Goal: Information Seeking & Learning: Check status

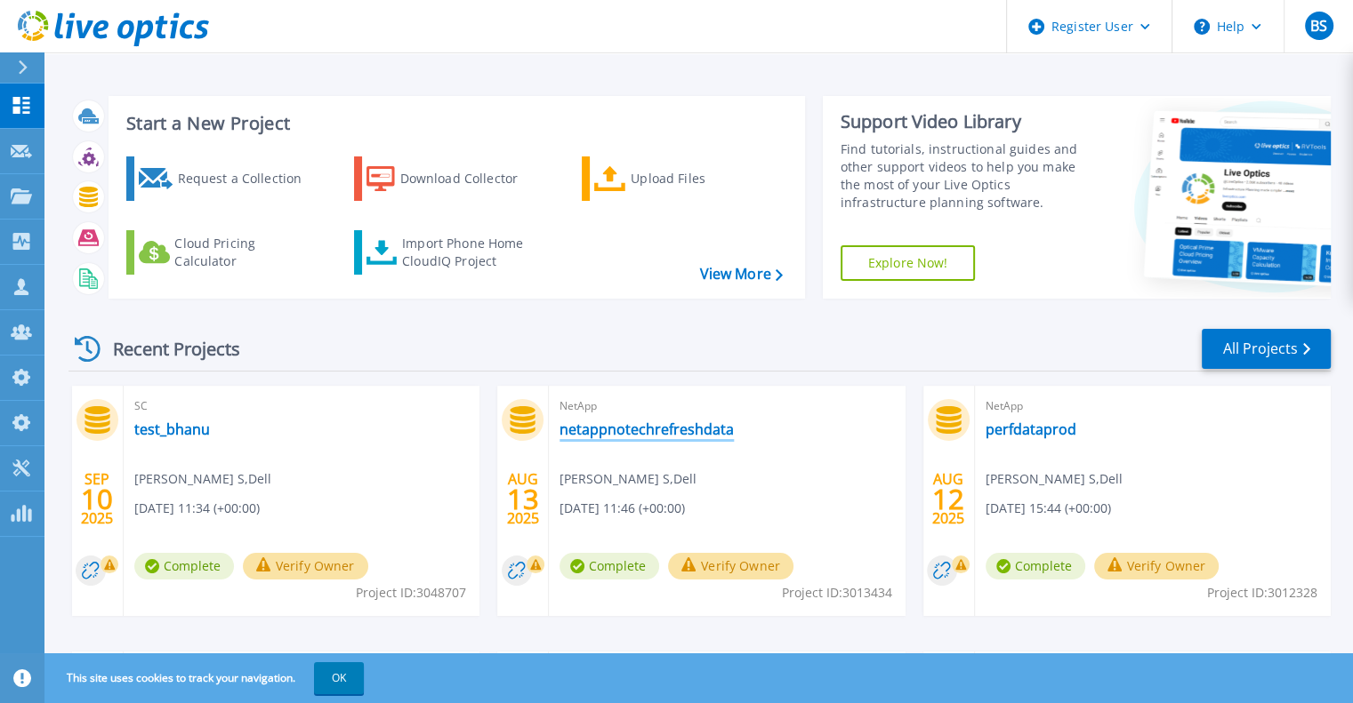
click at [608, 437] on link "netappnotechrefreshdata" at bounding box center [646, 430] width 174 height 18
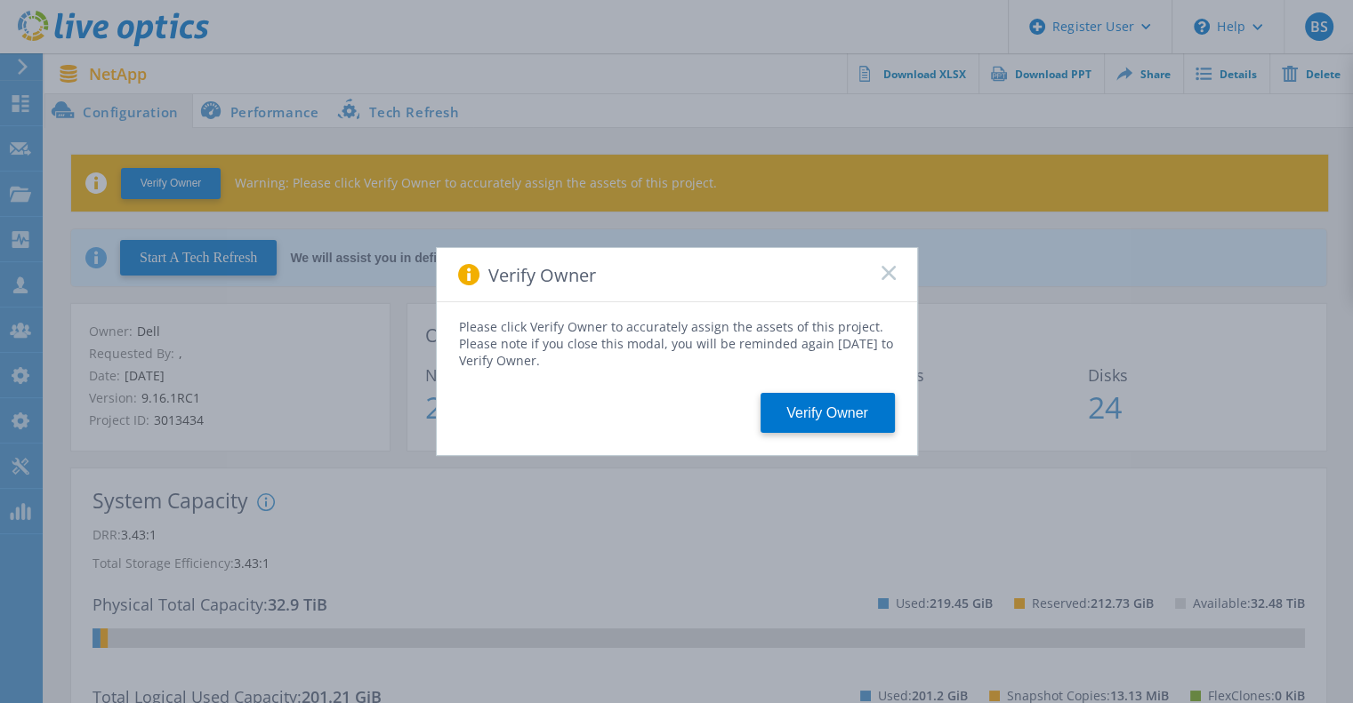
click at [882, 272] on icon at bounding box center [888, 273] width 14 height 14
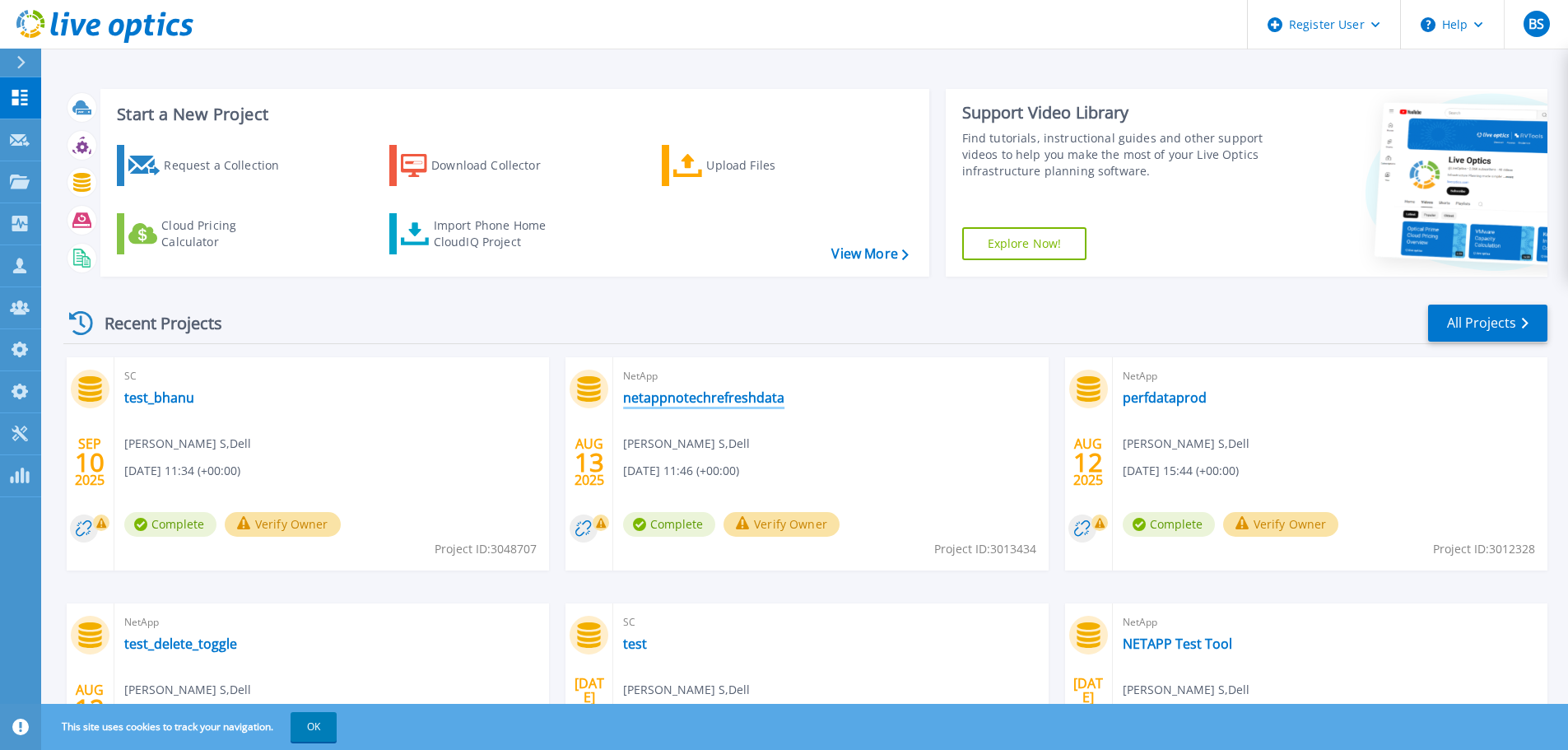
click at [651, 404] on link "netappnotechrefreshdata" at bounding box center [703, 398] width 161 height 17
click at [26, 170] on link "Projects Projects" at bounding box center [20, 181] width 41 height 42
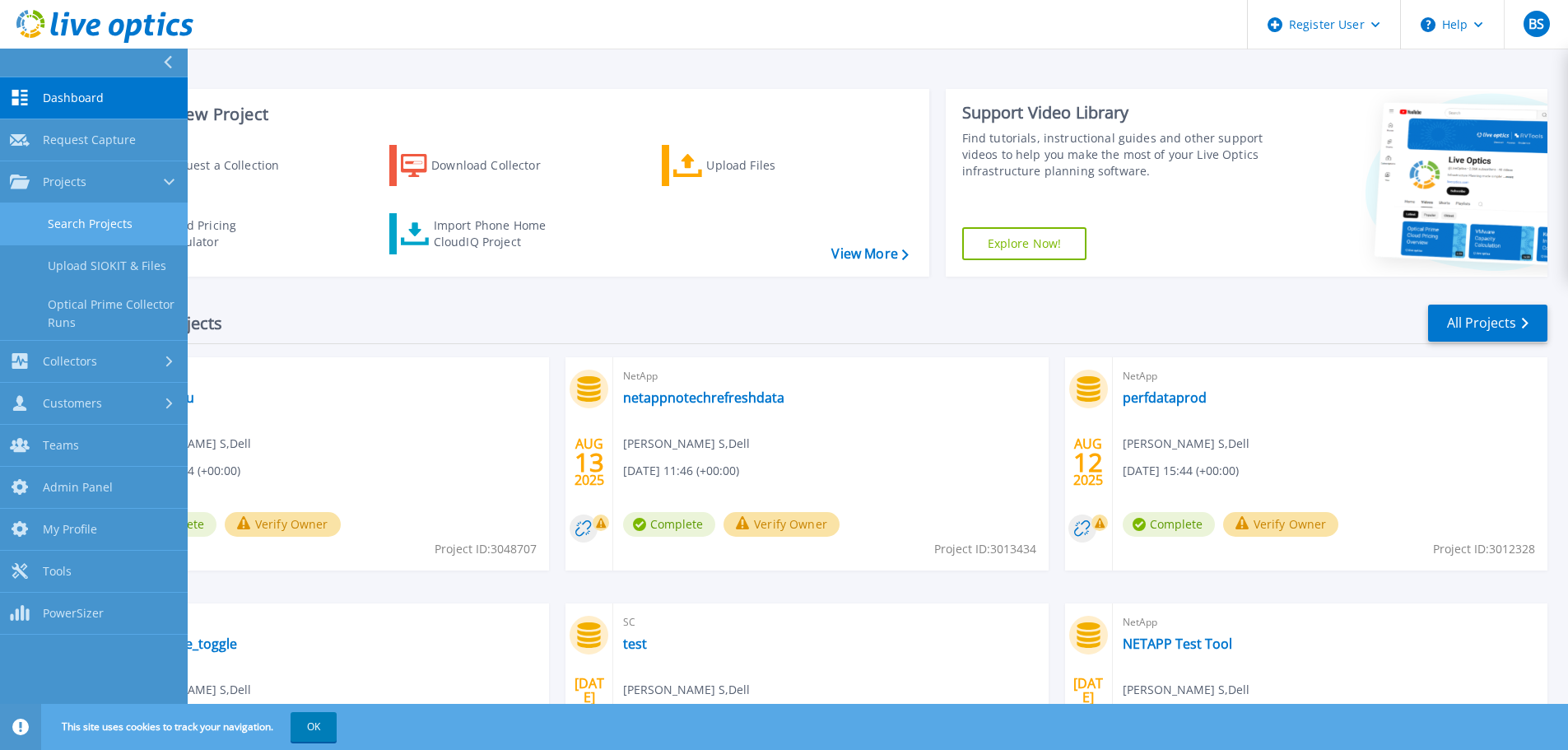
click at [58, 222] on link "Search Projects" at bounding box center [93, 224] width 188 height 42
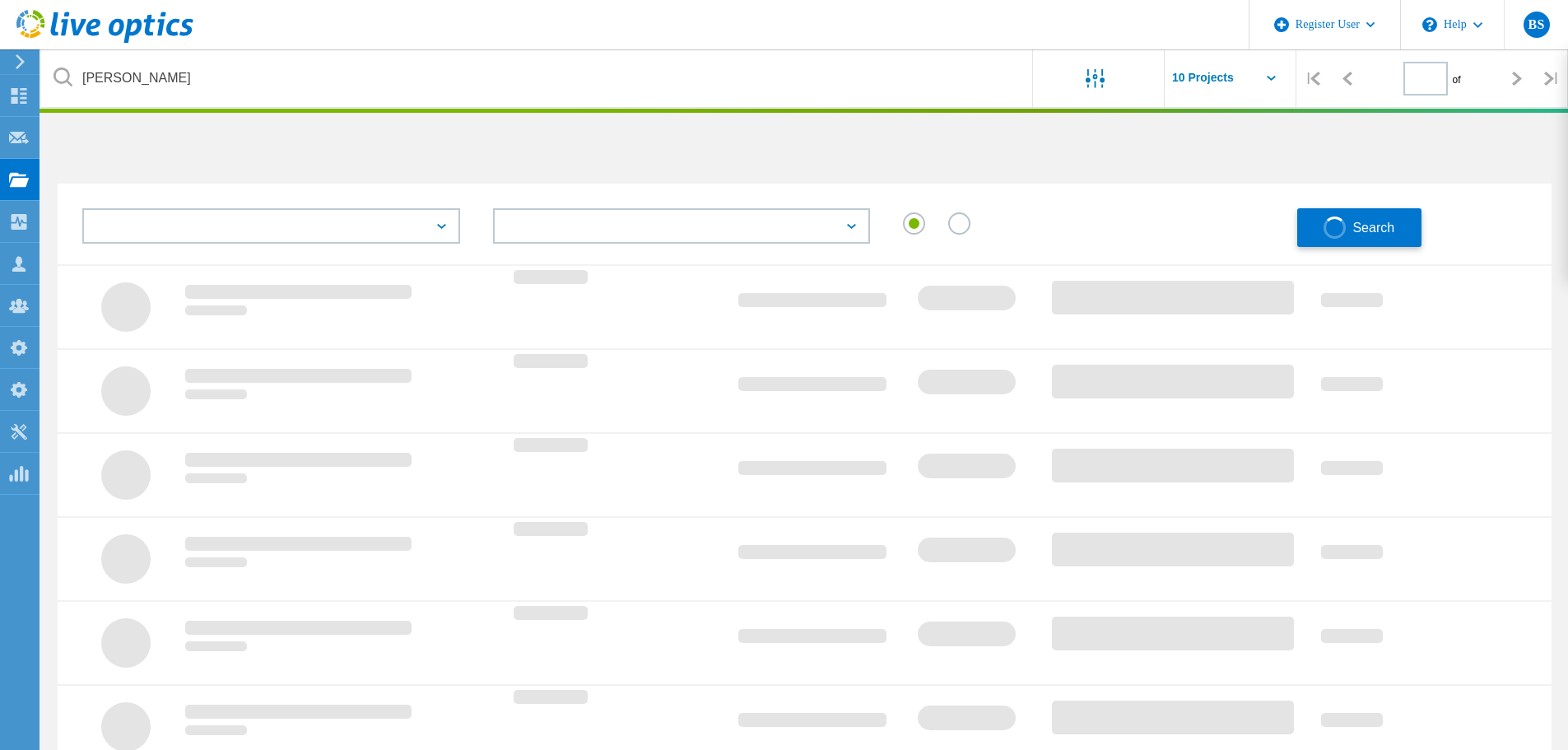
type input "1"
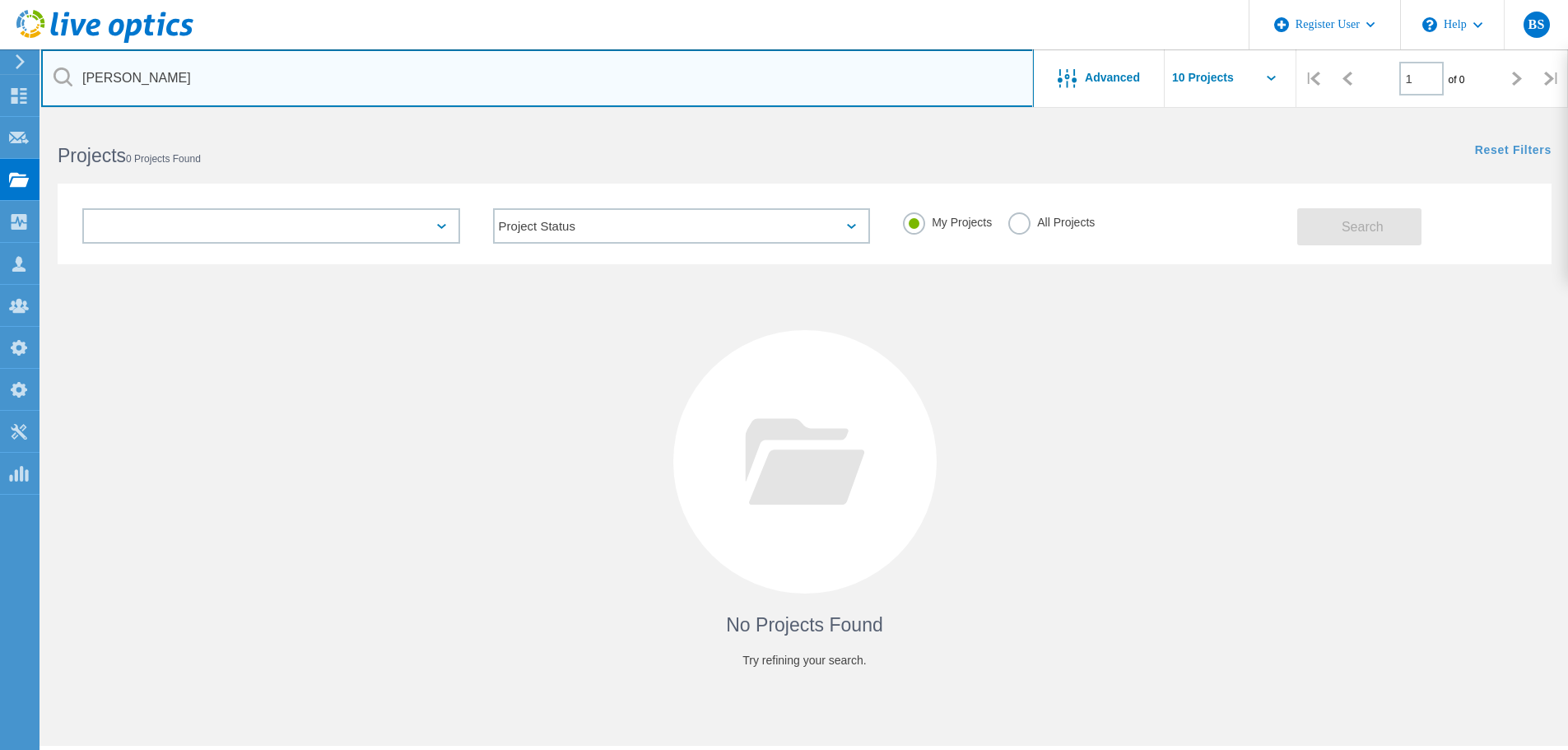
drag, startPoint x: 154, startPoint y: 78, endPoint x: 47, endPoint y: 77, distance: 107.0
click at [48, 77] on input "Jitesh" at bounding box center [537, 78] width 993 height 57
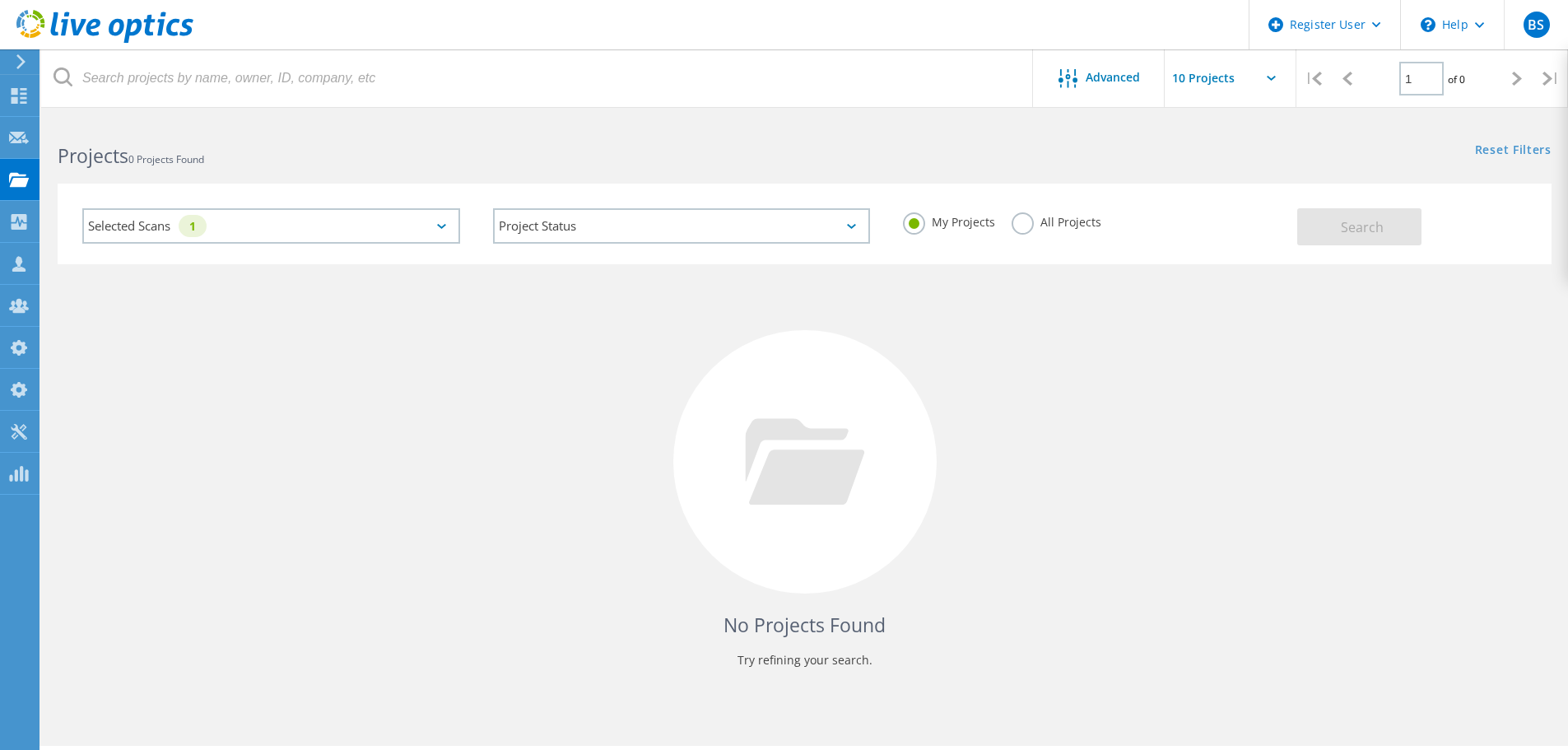
click at [317, 226] on div "Selected Scans 1" at bounding box center [271, 226] width 378 height 35
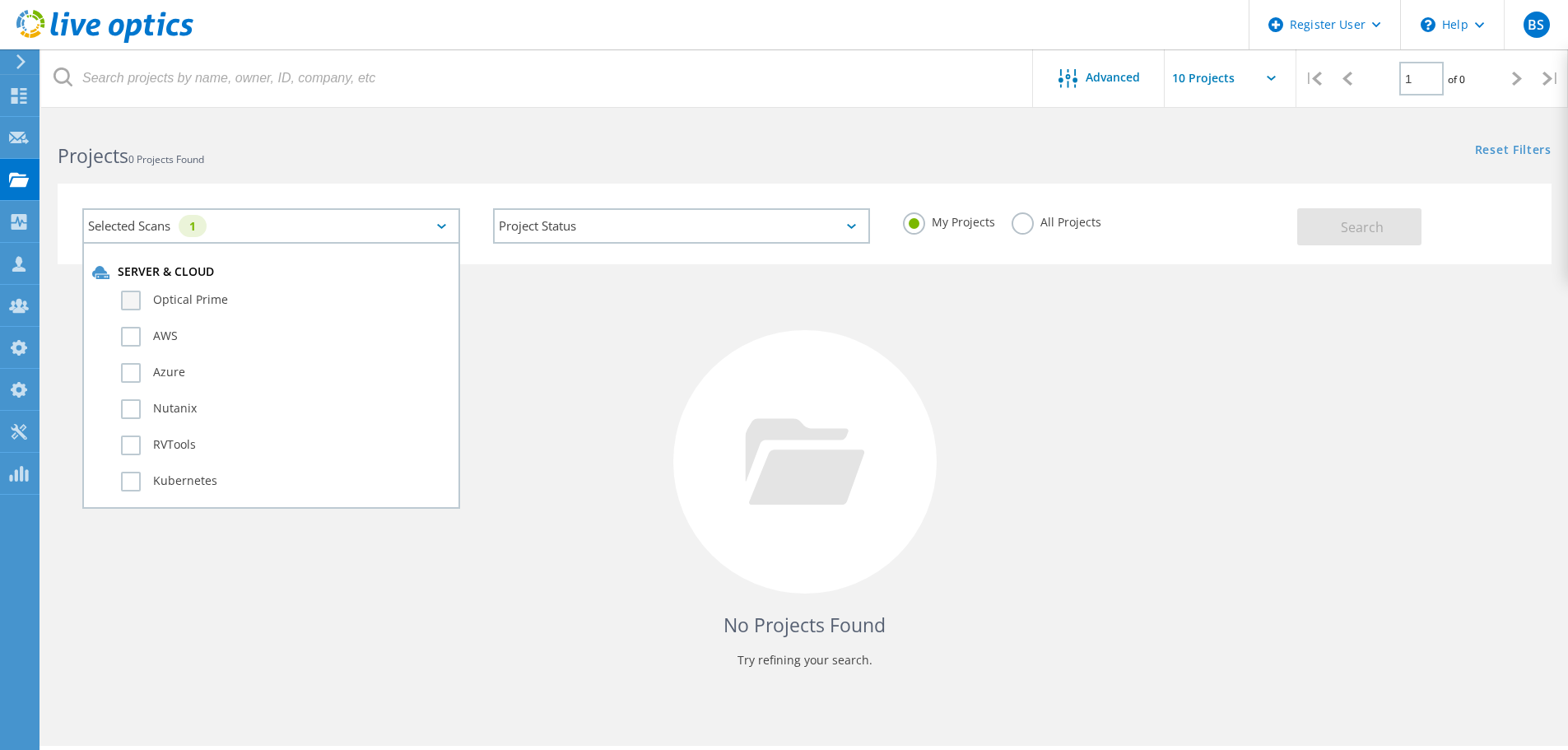
click at [212, 300] on label "Optical Prime" at bounding box center [286, 300] width 330 height 19
click at [0, 0] on input "Optical Prime" at bounding box center [0, 0] width 0 height 0
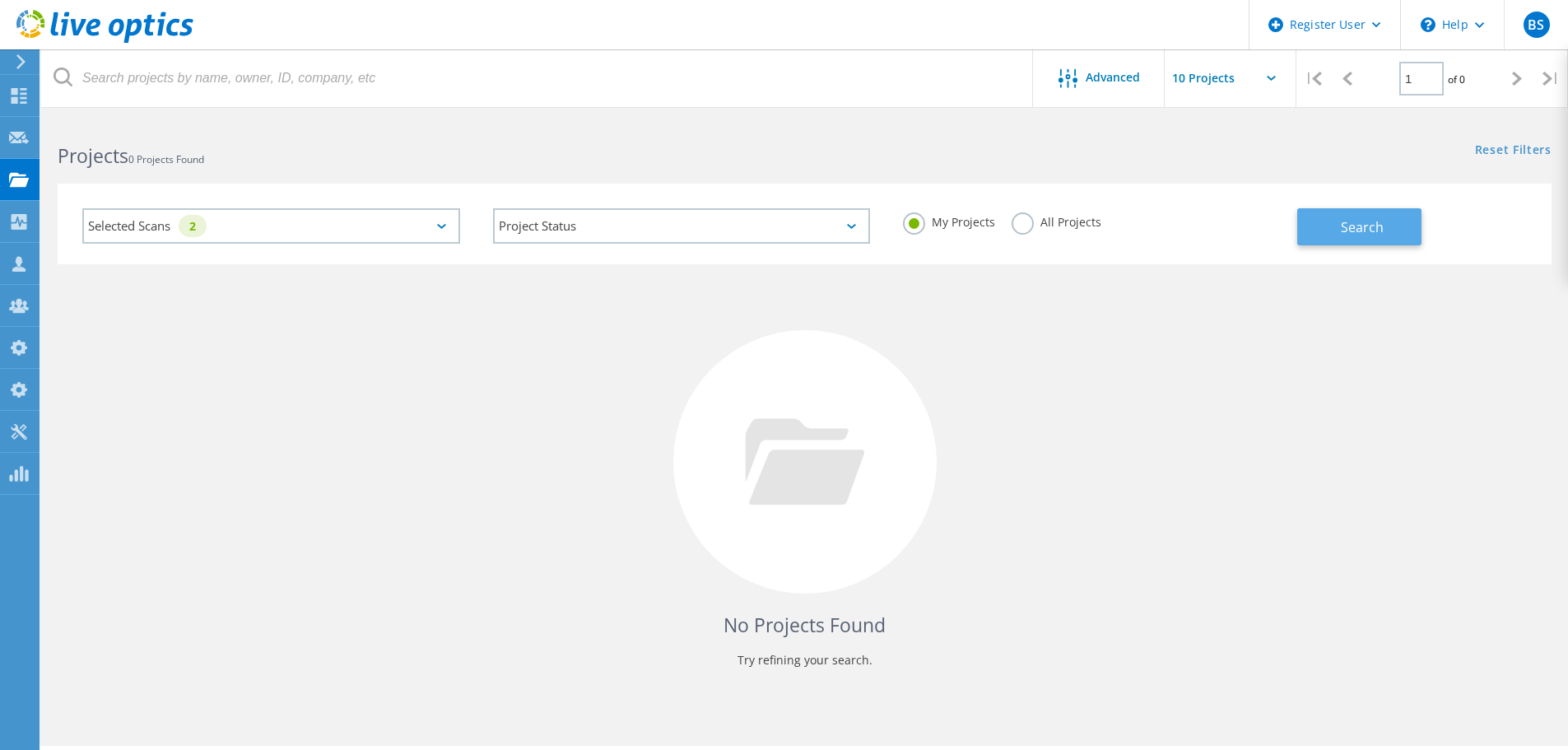
click at [1377, 231] on span "Search" at bounding box center [1363, 228] width 43 height 19
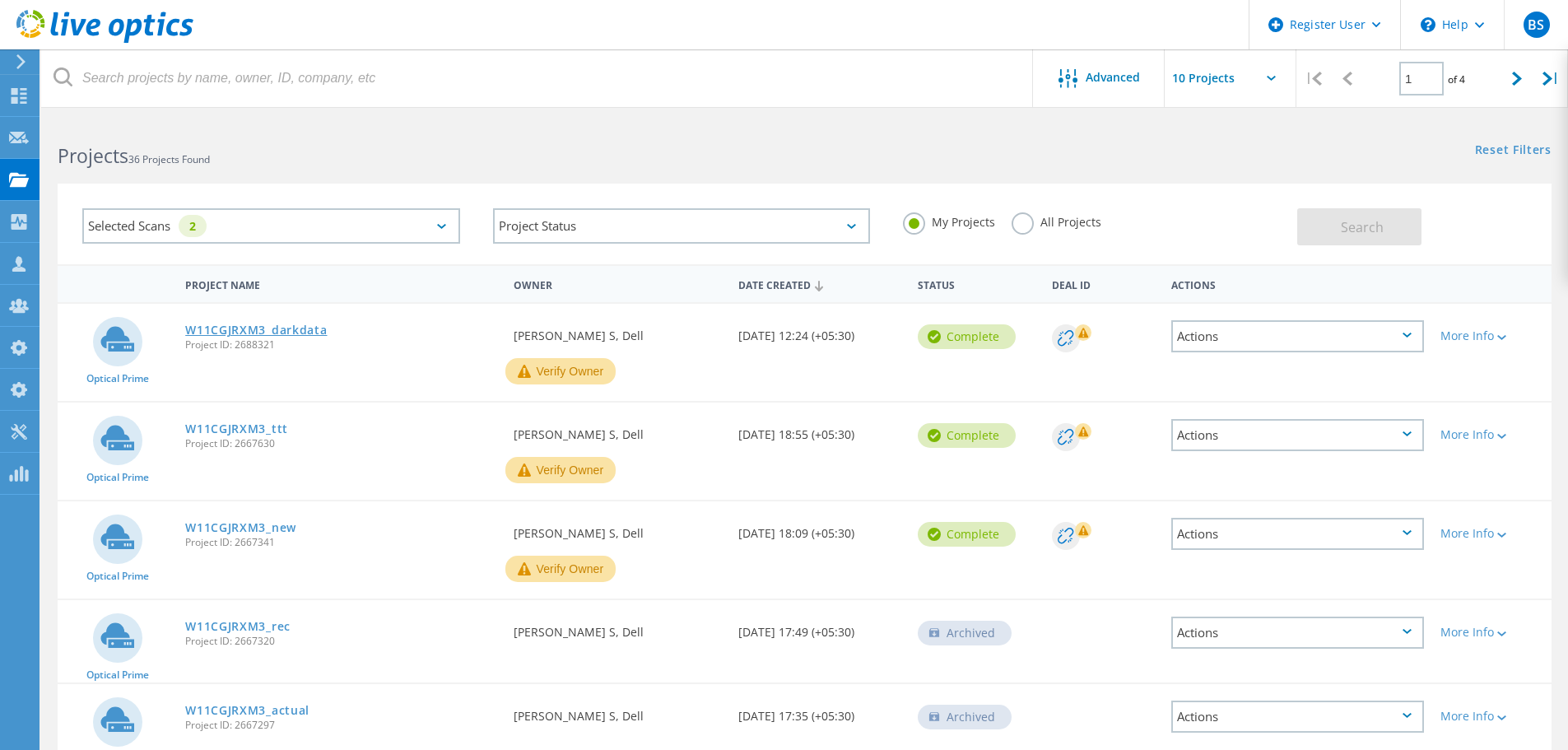
click at [249, 332] on link "W11CGJRXM3_darkdata" at bounding box center [255, 330] width 142 height 11
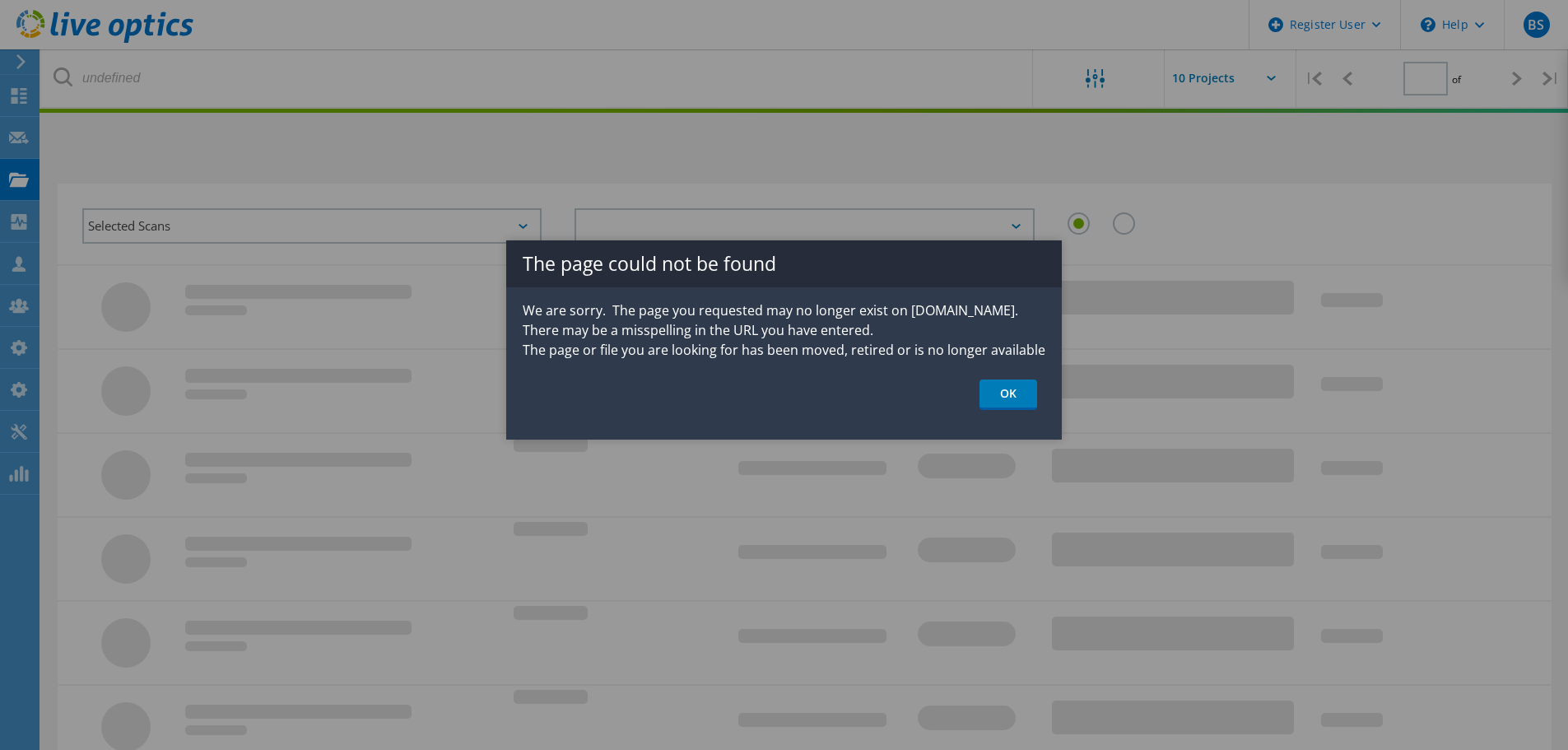
type input "1"
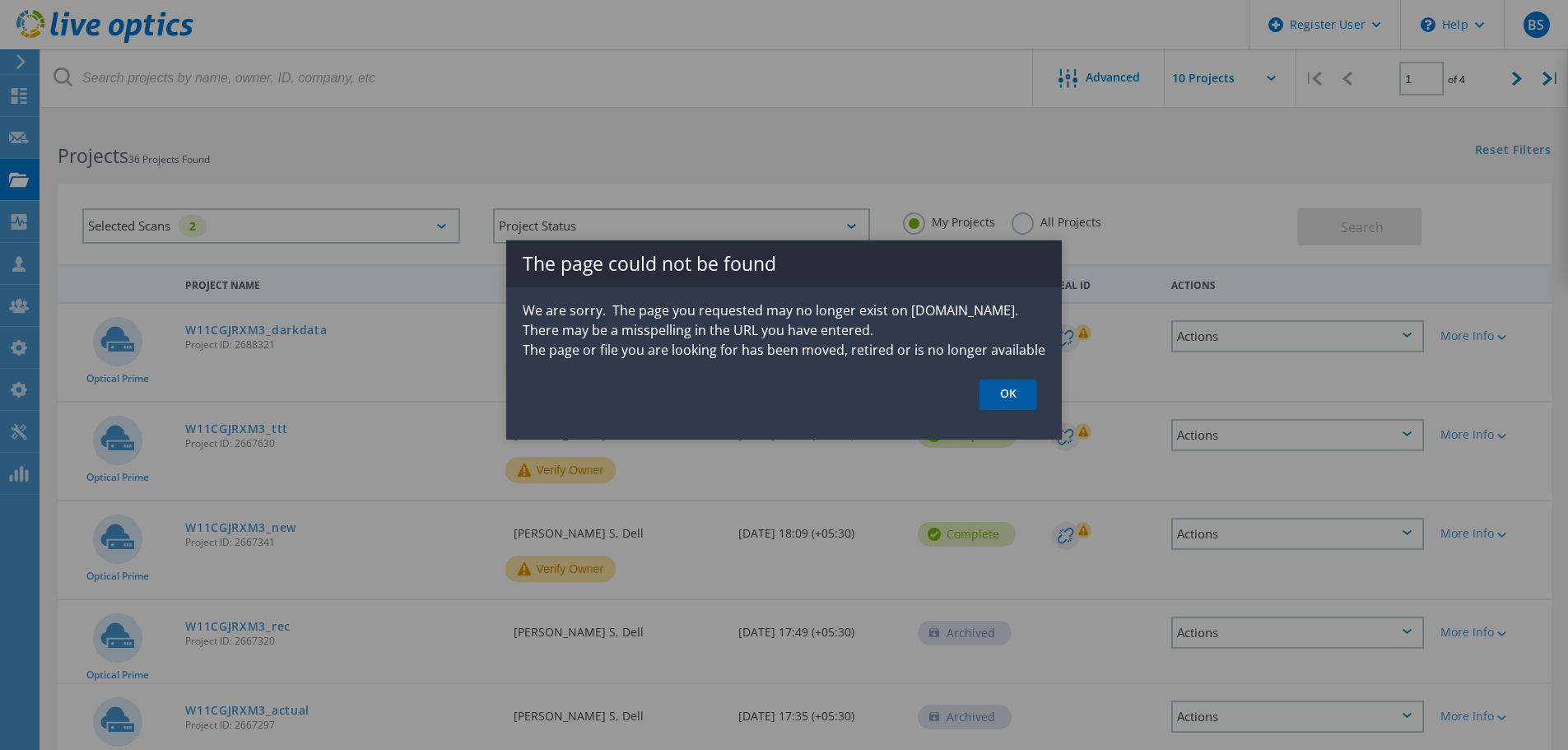
click at [1000, 401] on link "OK" at bounding box center [1008, 394] width 57 height 31
